Goal: Task Accomplishment & Management: Complete application form

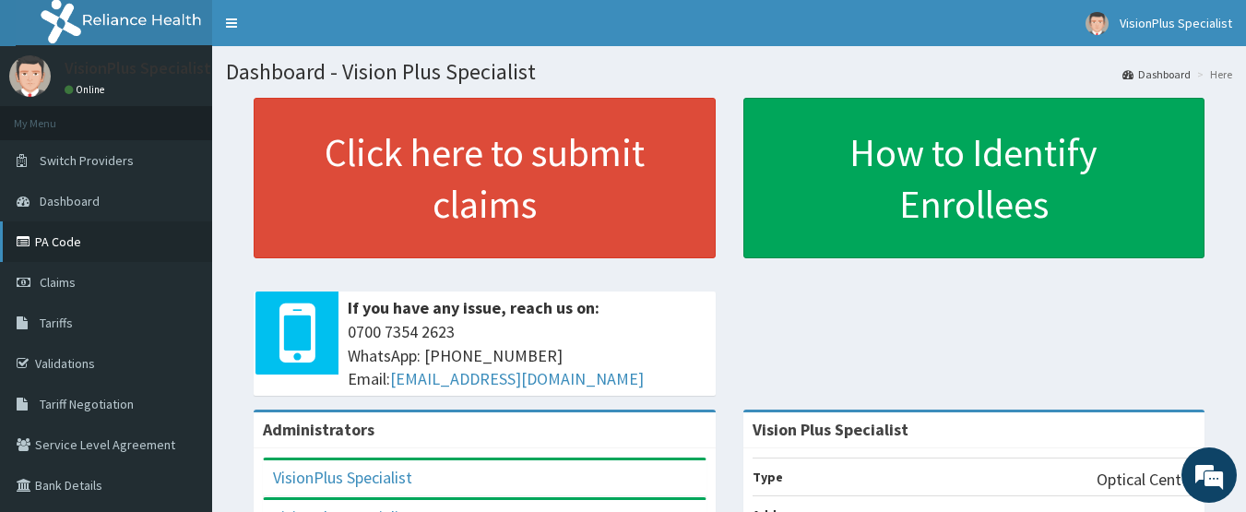
click at [113, 234] on link "PA Code" at bounding box center [106, 241] width 212 height 41
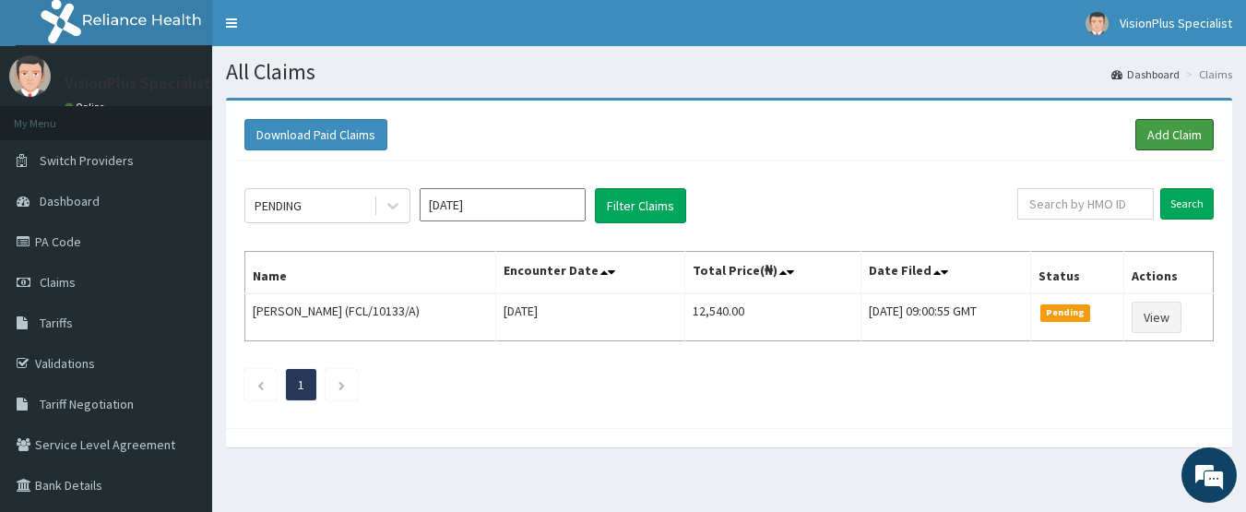
click at [1181, 147] on link "Add Claim" at bounding box center [1174, 134] width 78 height 31
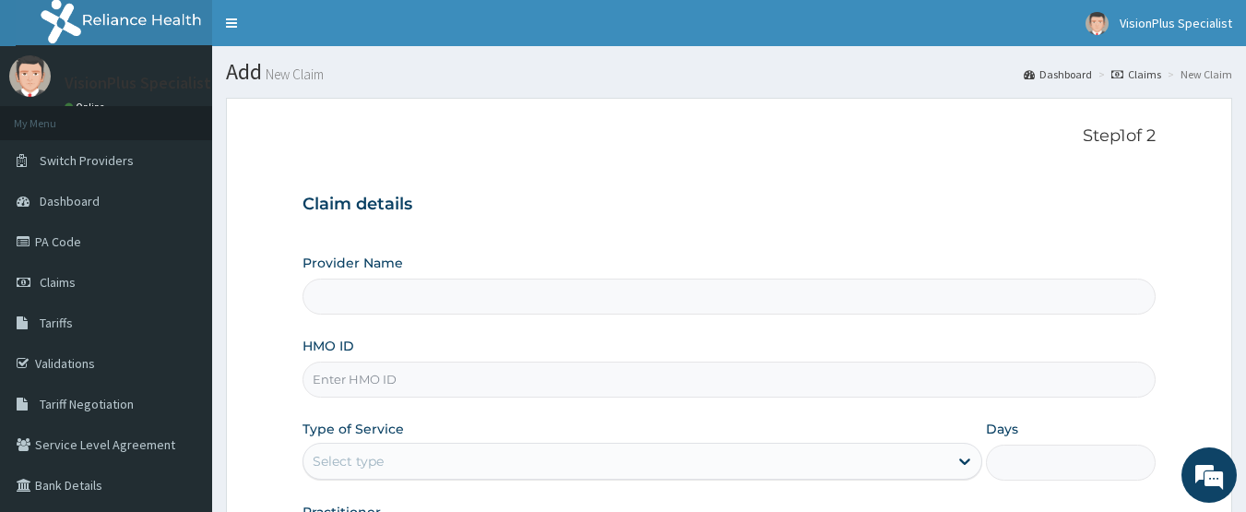
type input "Vision Plus Specialist"
click at [457, 382] on input "HMO ID" at bounding box center [730, 380] width 854 height 36
type input "LTI/10321/A"
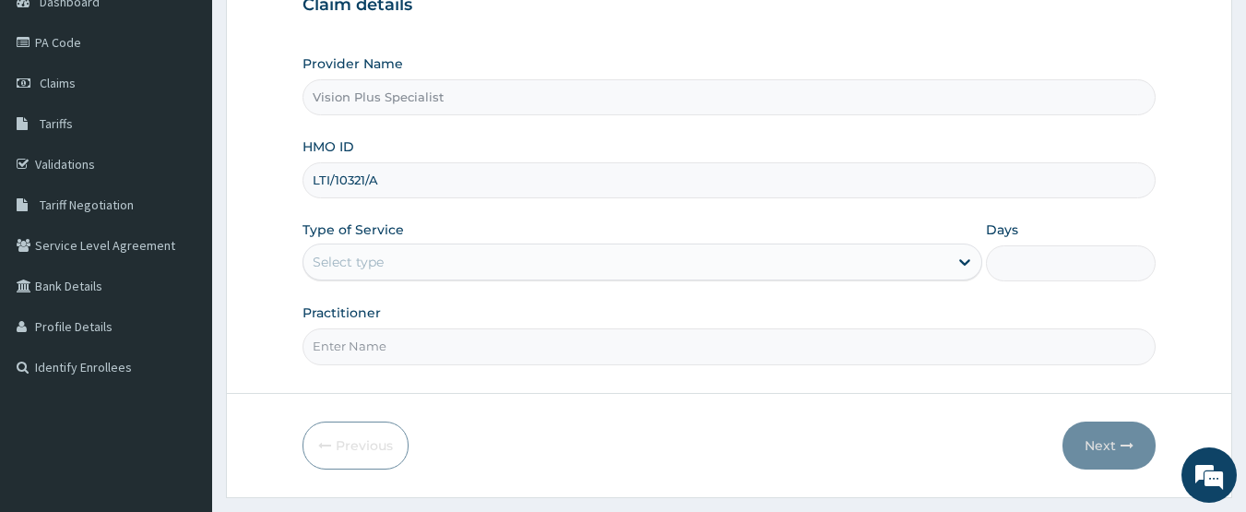
scroll to position [246, 0]
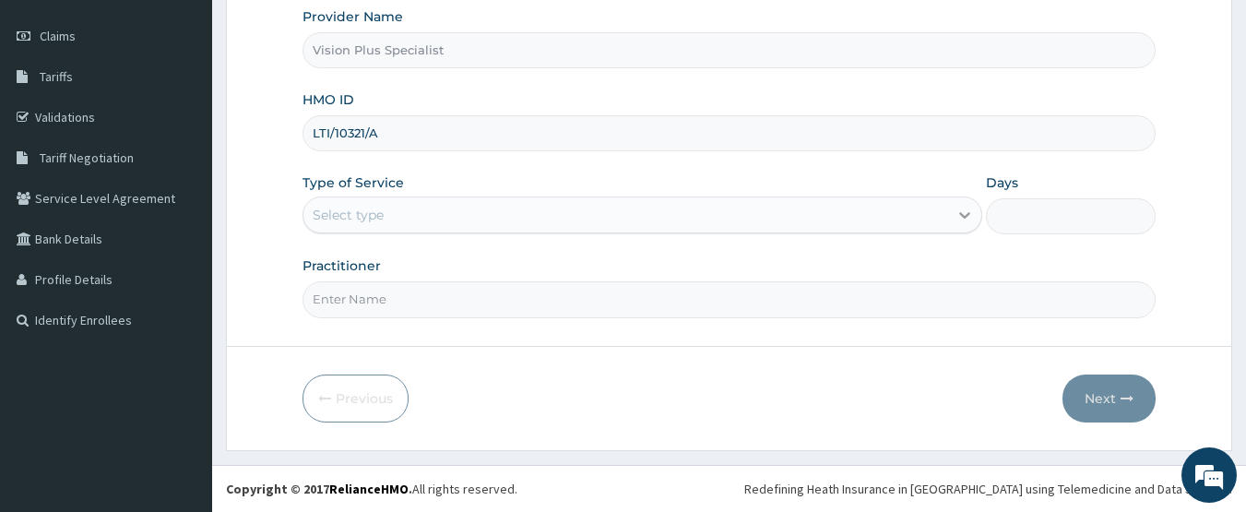
click at [967, 216] on icon at bounding box center [964, 216] width 11 height 6
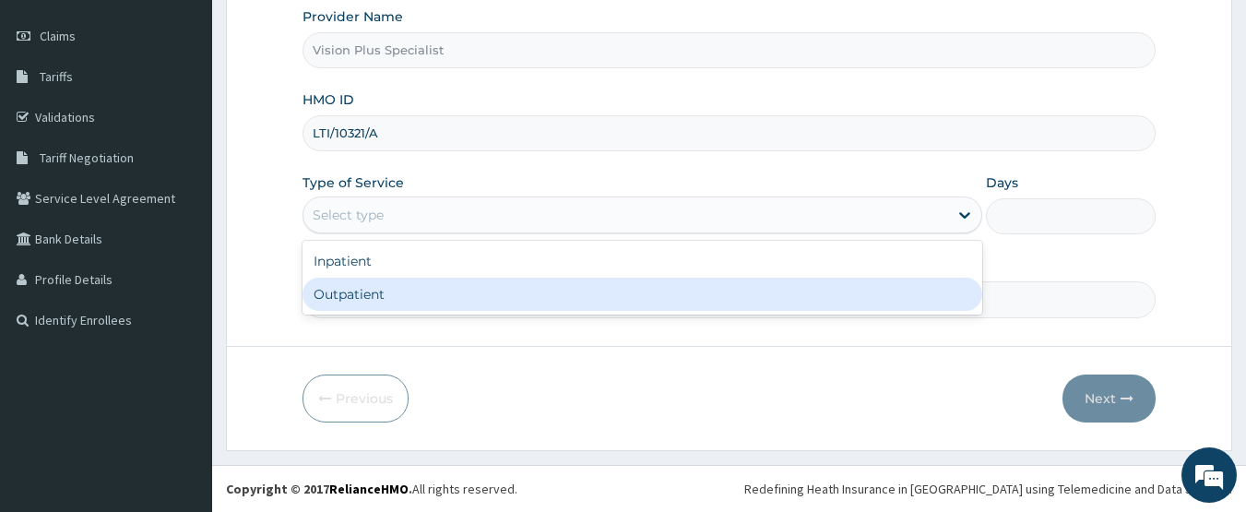
click at [863, 306] on div "Outpatient" at bounding box center [643, 294] width 680 height 33
click at [863, 306] on input "Practitioner" at bounding box center [730, 299] width 854 height 36
type input "1"
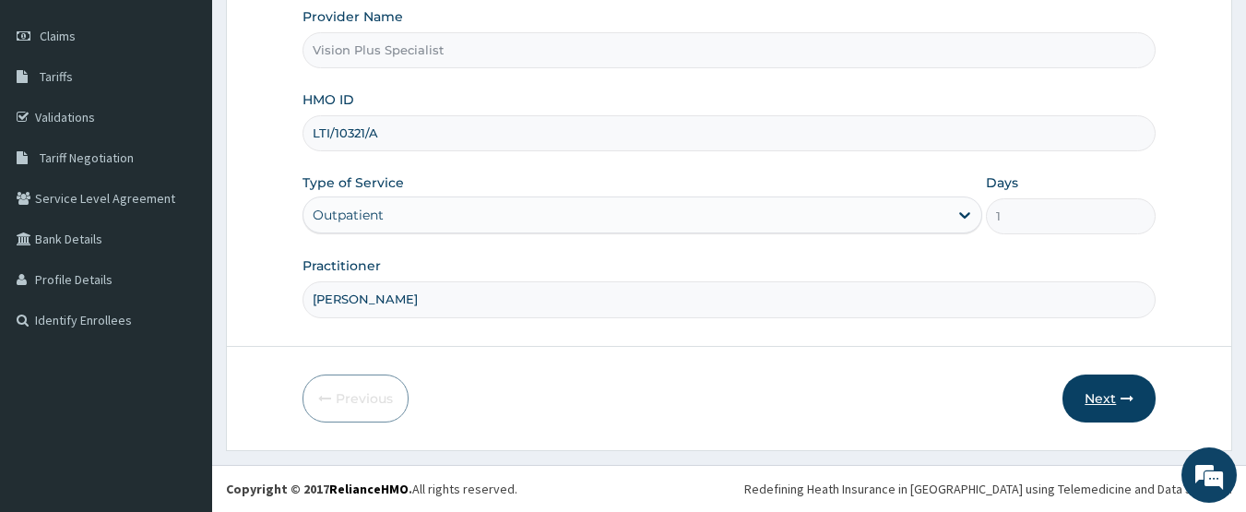
type input "[PERSON_NAME]"
click at [1123, 399] on icon "button" at bounding box center [1127, 398] width 13 height 13
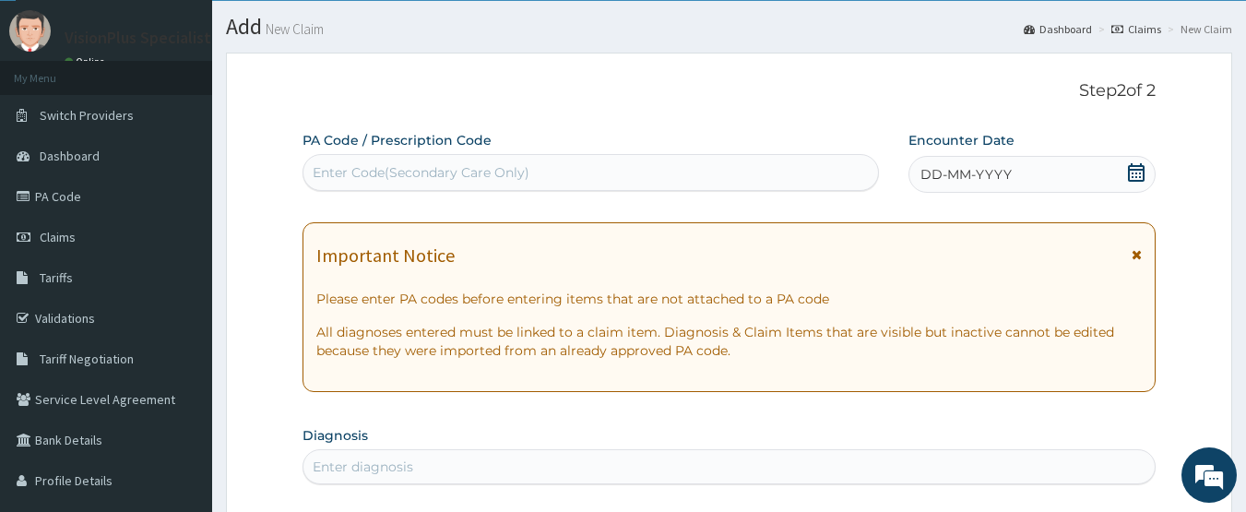
scroll to position [0, 0]
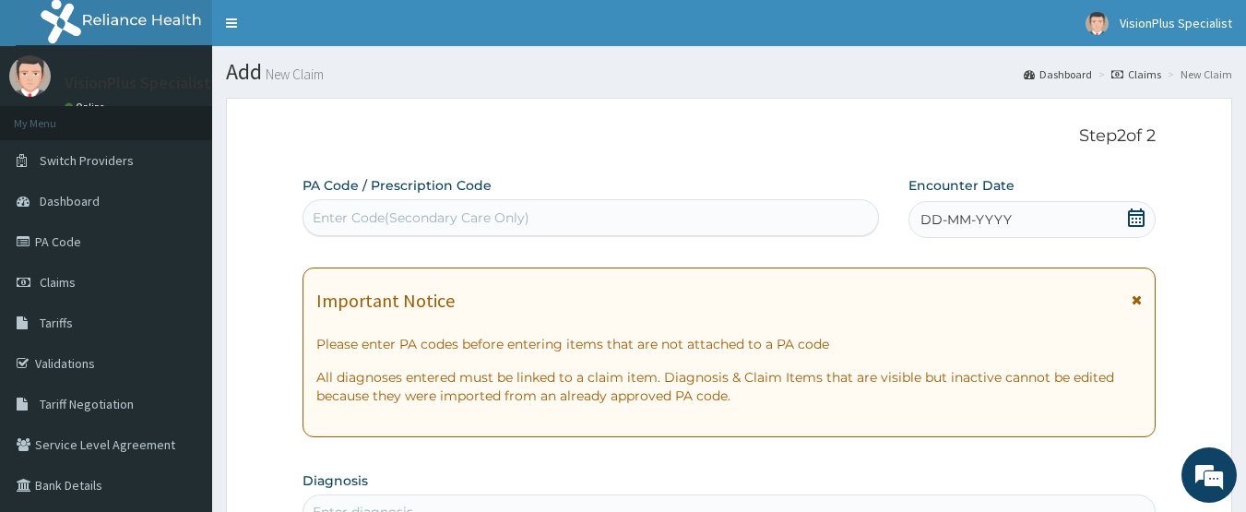
click at [820, 214] on div "Enter Code(Secondary Care Only)" at bounding box center [590, 218] width 575 height 30
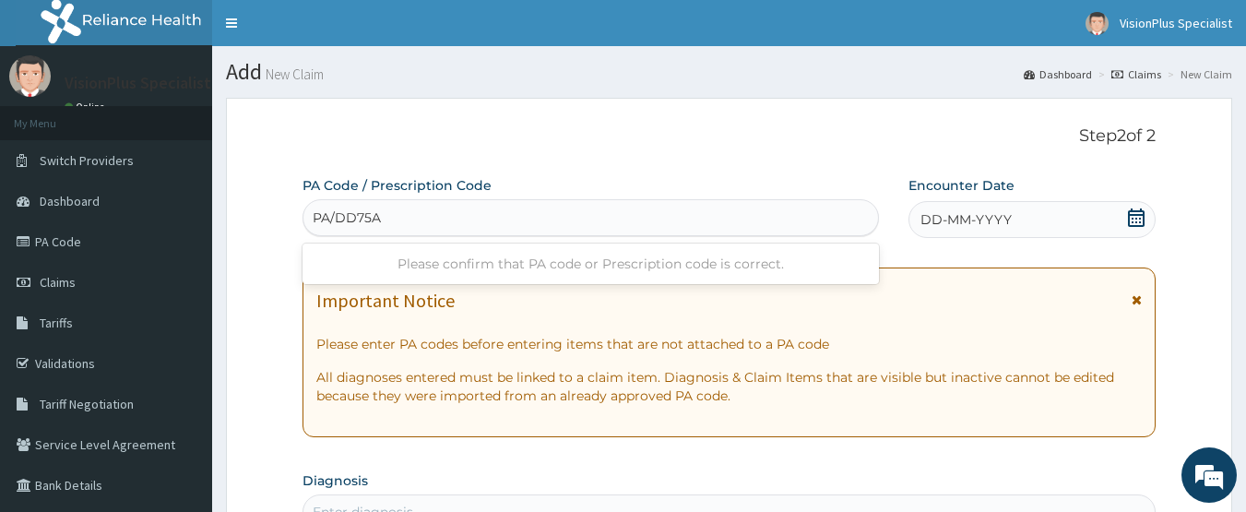
type input "PA/DD75AF"
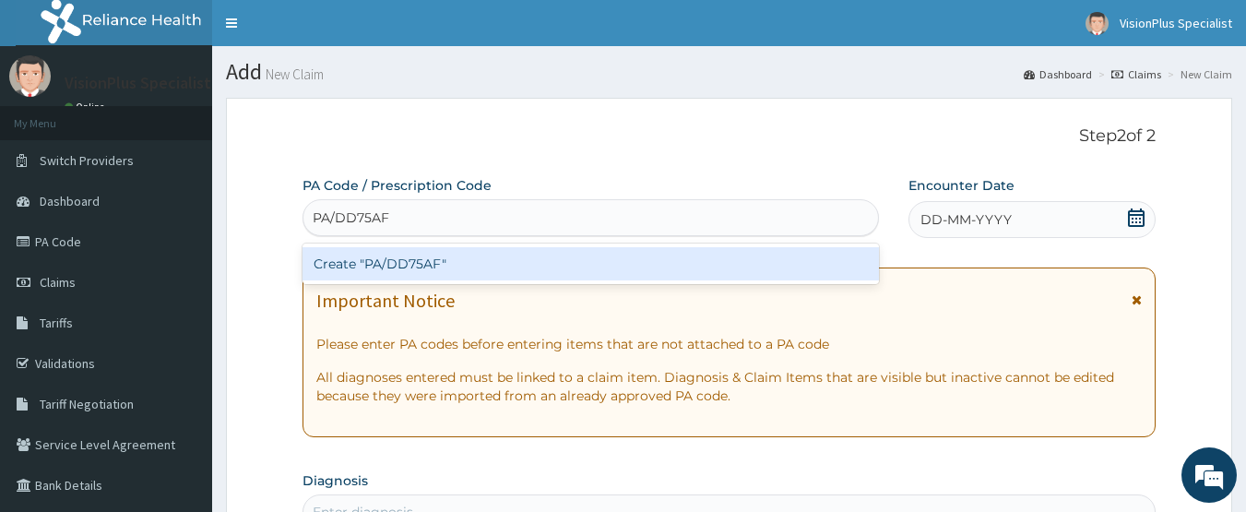
click at [830, 270] on div "Create "PA/DD75AF"" at bounding box center [591, 263] width 577 height 33
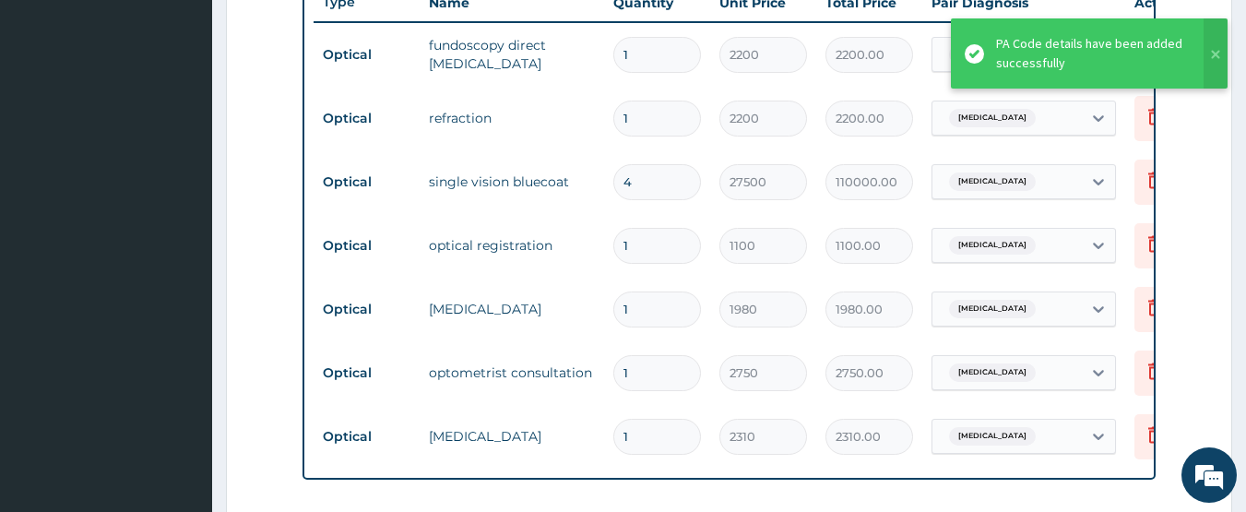
scroll to position [709, 0]
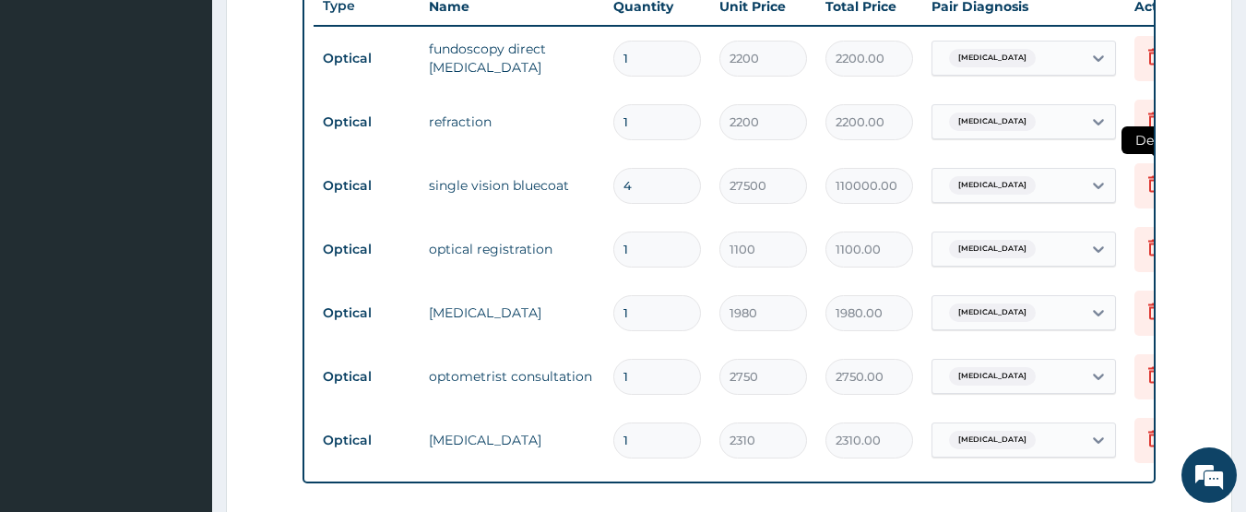
click at [1149, 192] on icon at bounding box center [1155, 183] width 22 height 22
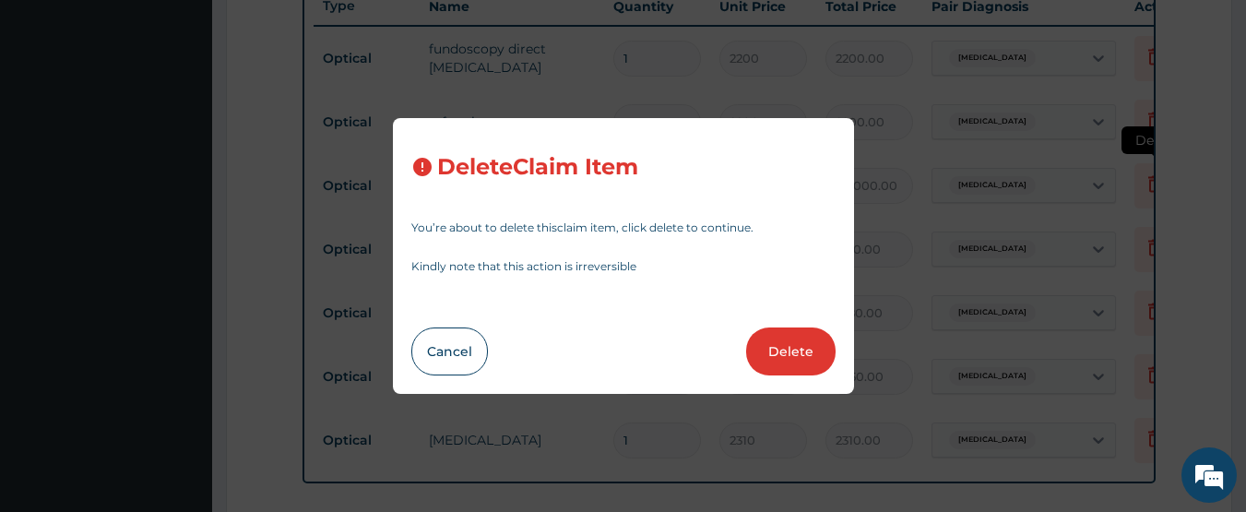
click at [1149, 192] on div "Delete Claim Item You’re about to delete this claim item , click delete to cont…" at bounding box center [623, 256] width 1246 height 512
click at [773, 346] on button "Delete" at bounding box center [790, 351] width 89 height 48
type input "1"
type input "1100"
type input "1100.00"
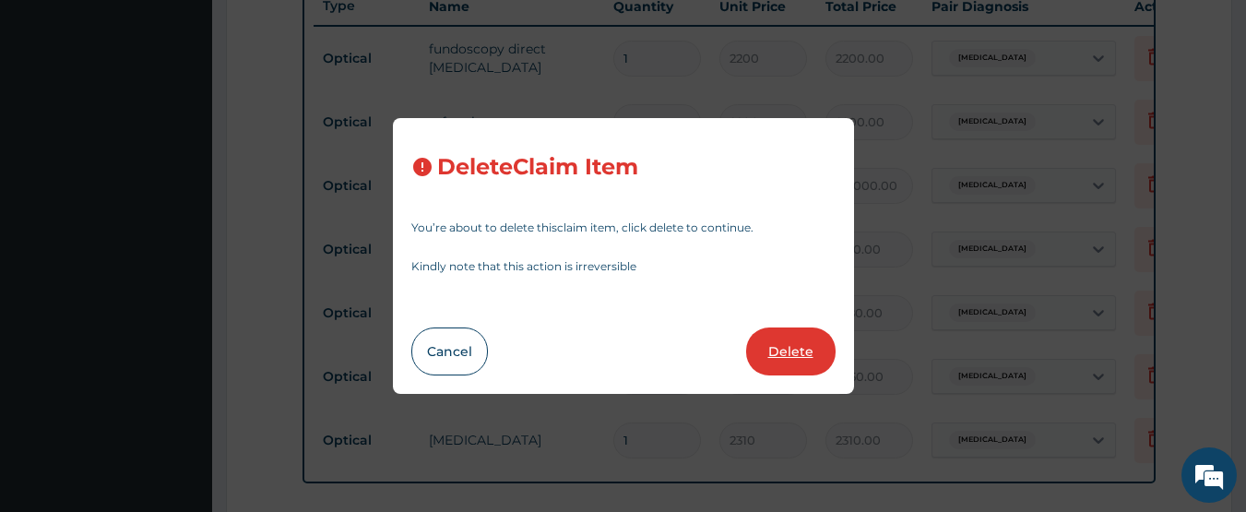
type input "1980"
type input "1980.00"
type input "2750"
type input "2750.00"
type input "2310"
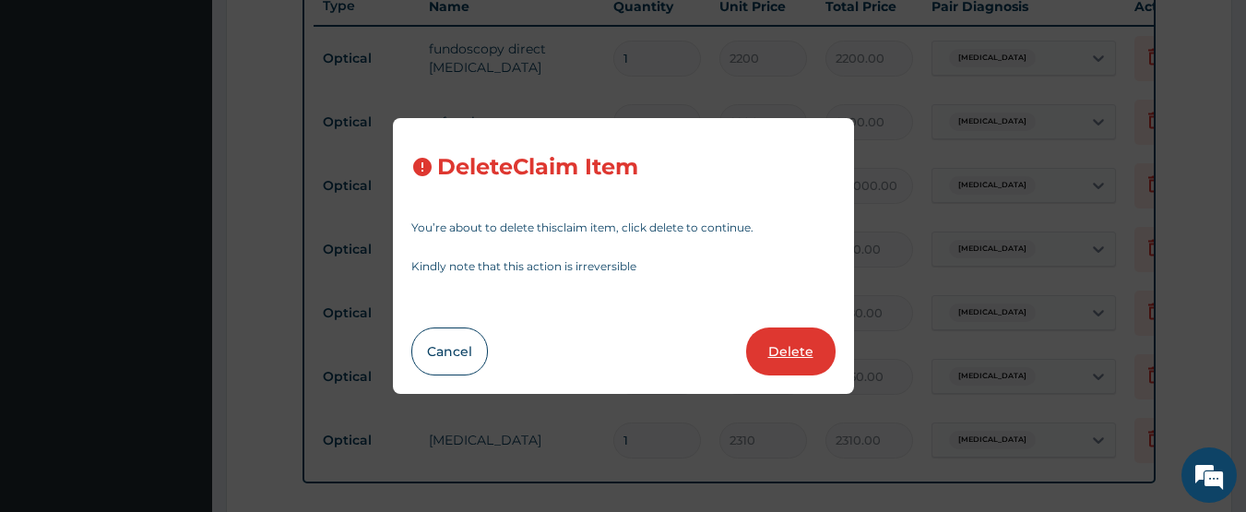
type input "2310.00"
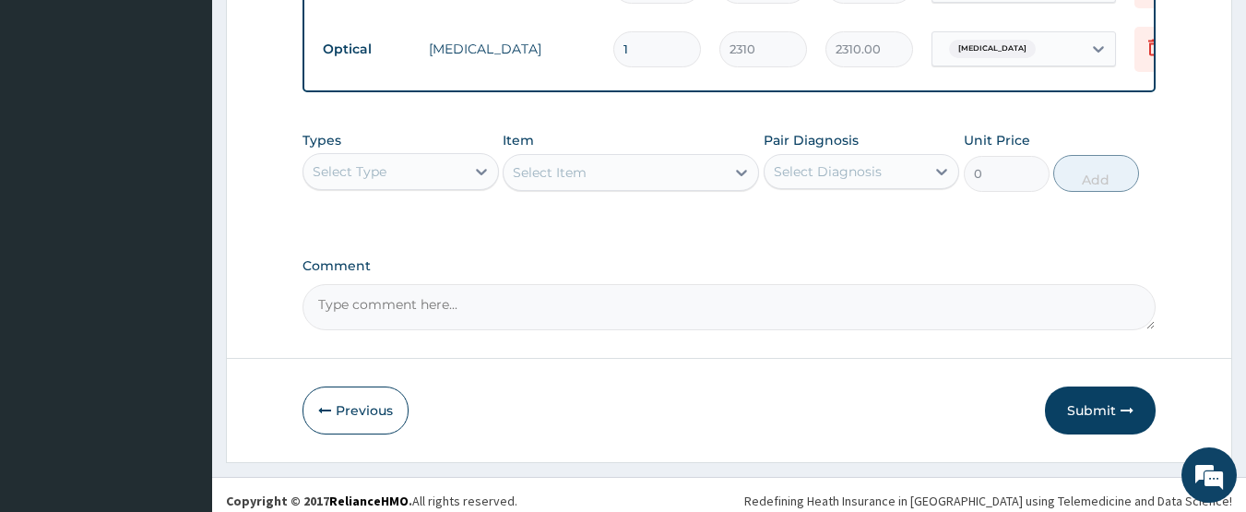
scroll to position [1062, 0]
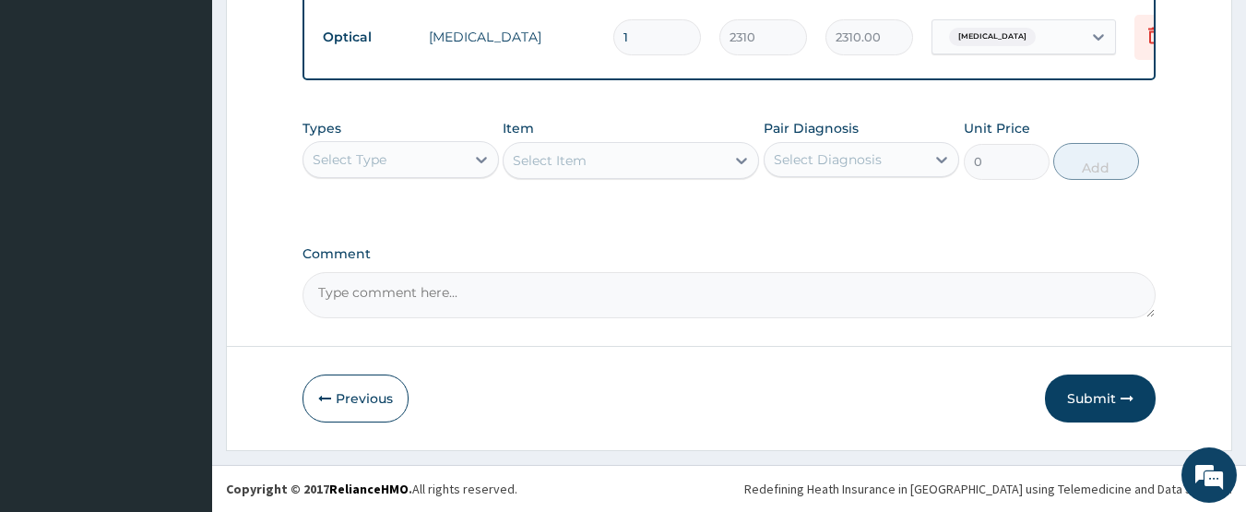
click at [638, 304] on textarea "Comment" at bounding box center [730, 295] width 854 height 46
type textarea "ENROLLEE IS NOT READY FOR THE GLASSES YET"
click at [1093, 406] on button "Submit" at bounding box center [1100, 398] width 111 height 48
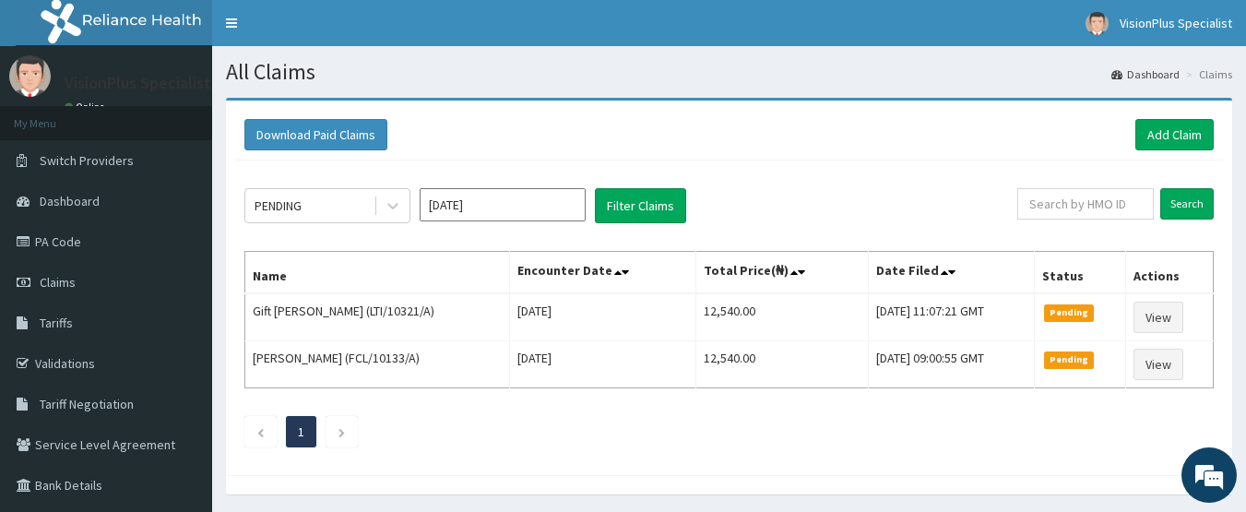
drag, startPoint x: 533, startPoint y: 124, endPoint x: 1073, endPoint y: 129, distance: 539.6
click at [529, 125] on div "Download Paid Claims Add Claim" at bounding box center [729, 135] width 988 height 51
click at [532, 135] on div "Download Paid Claims Add Claim" at bounding box center [728, 134] width 969 height 31
